Goal: Task Accomplishment & Management: Complete application form

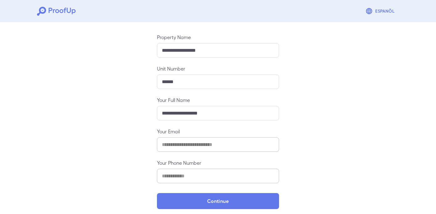
scroll to position [65, 0]
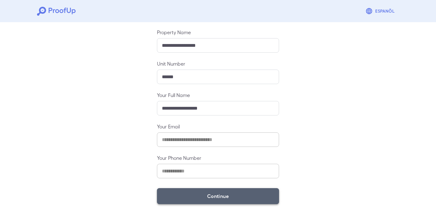
click at [220, 193] on button "Continue" at bounding box center [218, 196] width 122 height 16
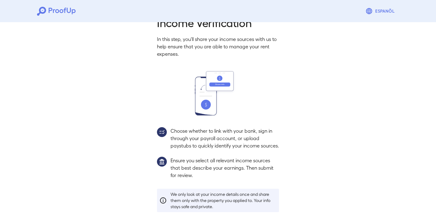
scroll to position [56, 0]
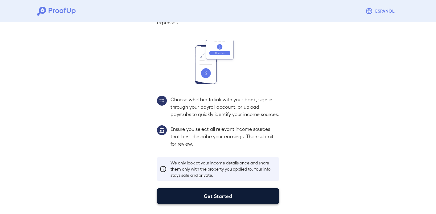
click at [229, 196] on button "Get Started" at bounding box center [218, 196] width 122 height 16
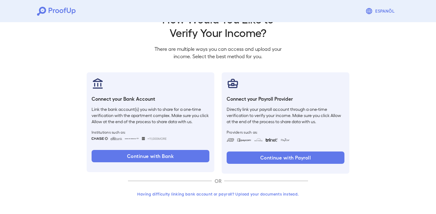
scroll to position [21, 0]
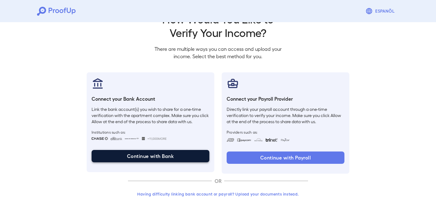
click at [143, 156] on button "Continue with Bank" at bounding box center [151, 156] width 118 height 12
click at [153, 154] on button "Continue with Bank" at bounding box center [151, 156] width 118 height 12
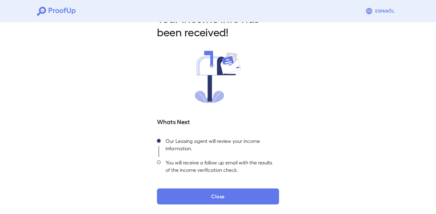
scroll to position [22, 0]
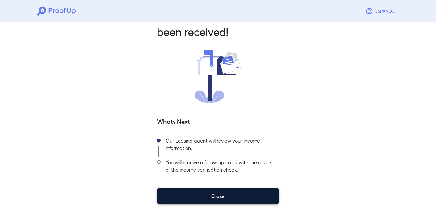
click at [220, 198] on button "Close" at bounding box center [218, 196] width 122 height 16
click at [229, 197] on button "Close" at bounding box center [218, 196] width 122 height 16
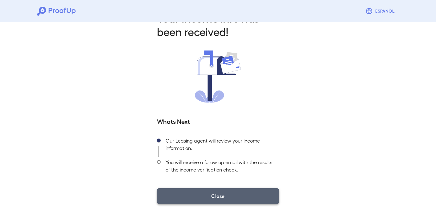
click at [214, 194] on button "Close" at bounding box center [218, 196] width 122 height 16
click at [262, 190] on button "Close" at bounding box center [218, 196] width 122 height 16
click at [218, 197] on button "Close" at bounding box center [218, 196] width 122 height 16
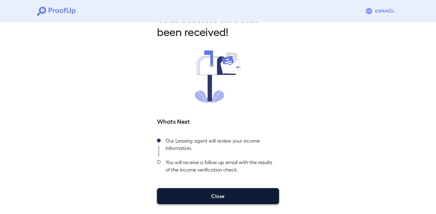
click at [218, 196] on button "Close" at bounding box center [218, 196] width 122 height 16
click at [225, 196] on button "Close" at bounding box center [218, 196] width 122 height 16
click at [215, 196] on button "Close" at bounding box center [218, 196] width 122 height 16
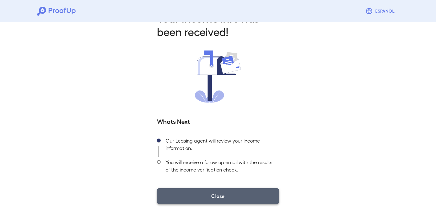
click at [216, 196] on button "Close" at bounding box center [218, 196] width 122 height 16
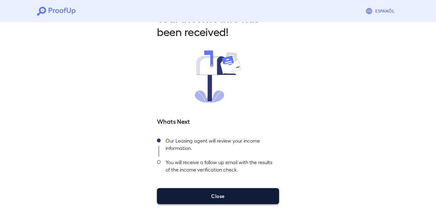
click at [216, 196] on button "Close" at bounding box center [218, 196] width 122 height 16
